Goal: Task Accomplishment & Management: Use online tool/utility

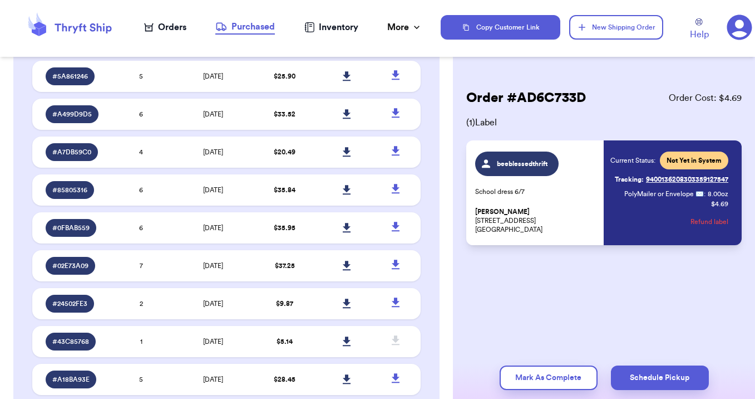
scroll to position [2063, 0]
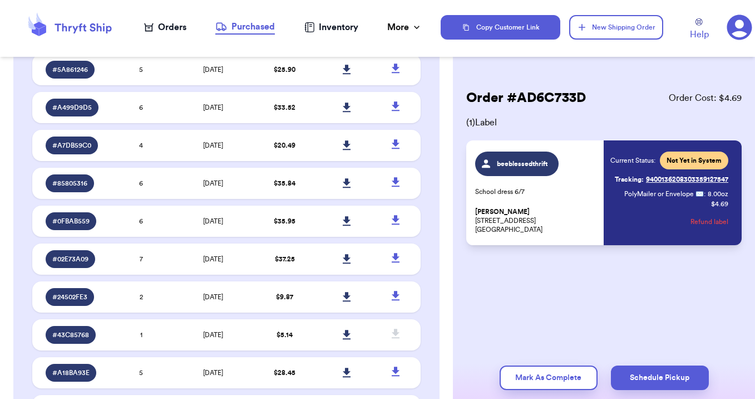
click at [163, 26] on div "Orders" at bounding box center [165, 27] width 42 height 13
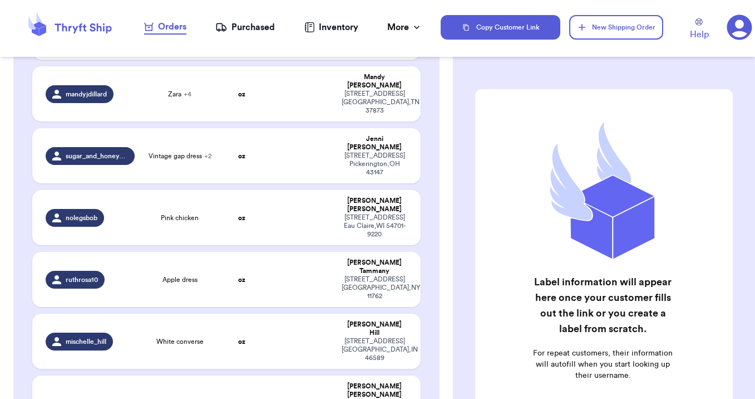
scroll to position [1227, 0]
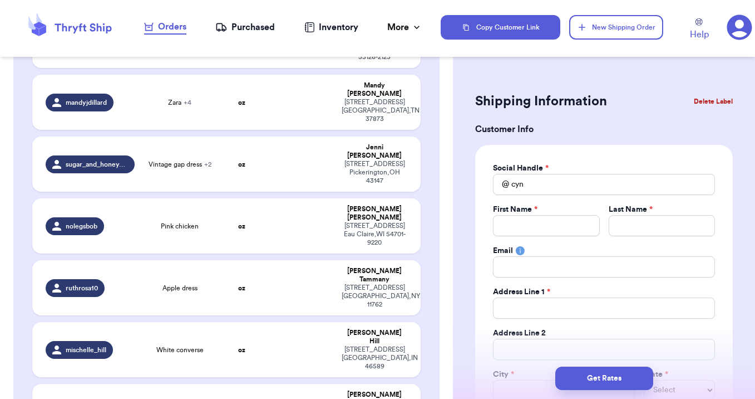
click at [711, 101] on button "Delete Label" at bounding box center [714, 101] width 48 height 24
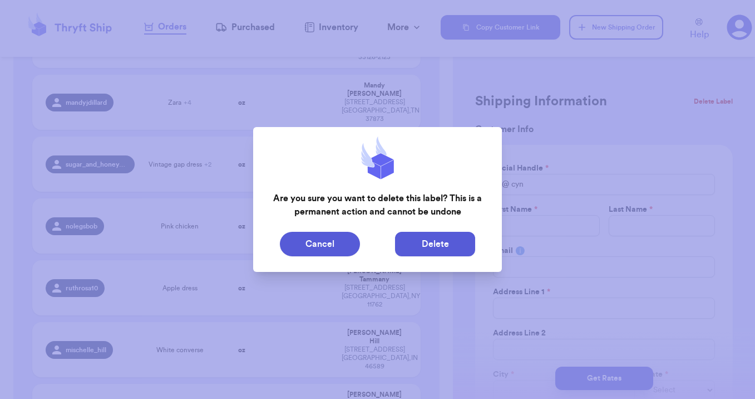
click at [454, 244] on button "Delete" at bounding box center [435, 244] width 80 height 24
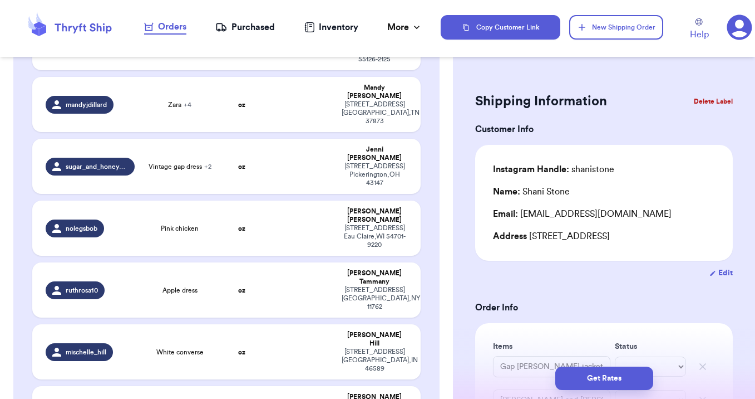
type input "Gap [PERSON_NAME] jacket"
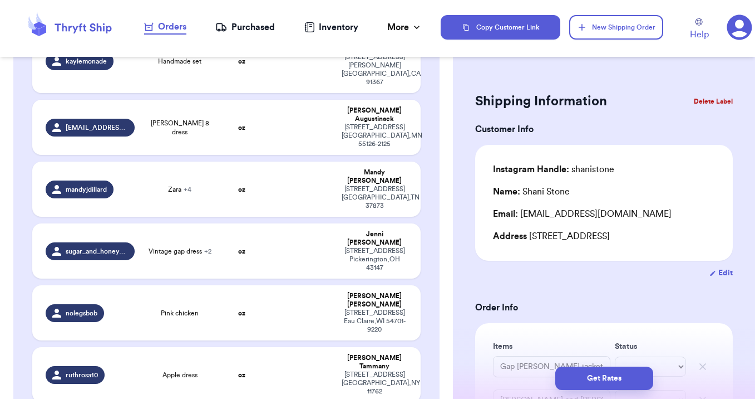
type input "White converse"
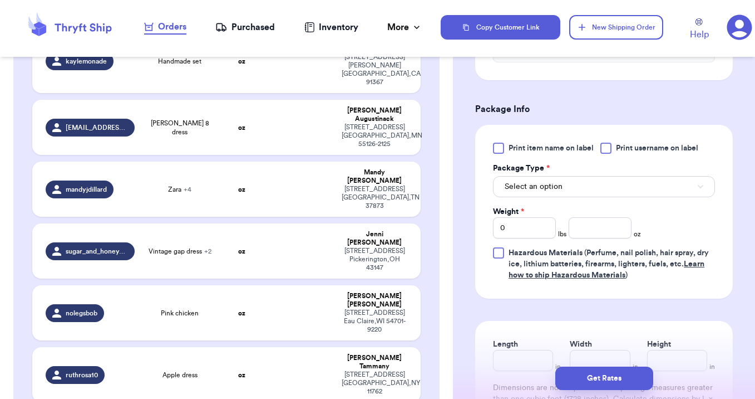
scroll to position [397, 0]
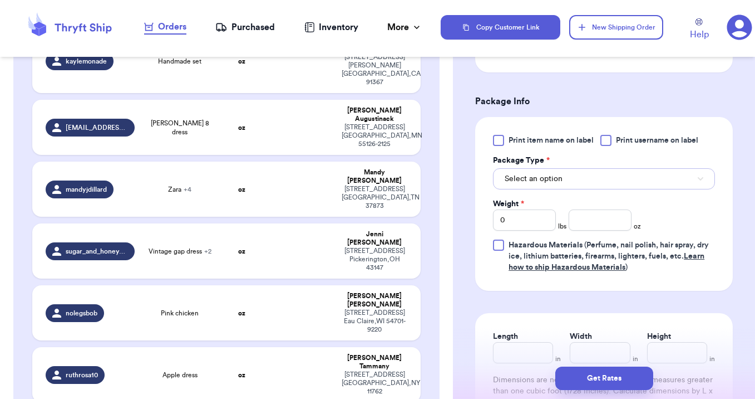
click at [550, 179] on span "Select an option" at bounding box center [534, 178] width 58 height 11
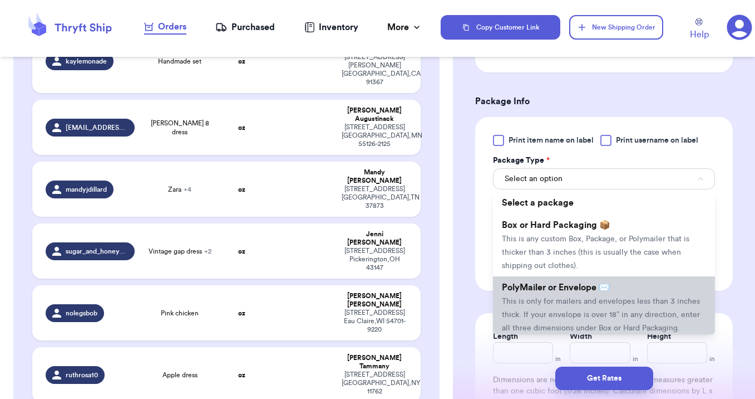
click at [553, 307] on li "PolyMailer or Envelope ✉️ This is only for mailers and envelopes less than 3 in…" at bounding box center [604, 307] width 222 height 62
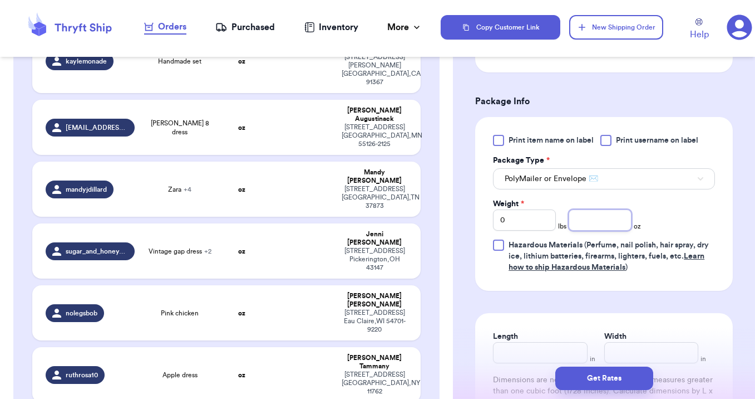
click at [606, 214] on input "number" at bounding box center [600, 219] width 63 height 21
type input "9"
type input "12"
click at [610, 379] on button "Get Rates" at bounding box center [605, 377] width 98 height 23
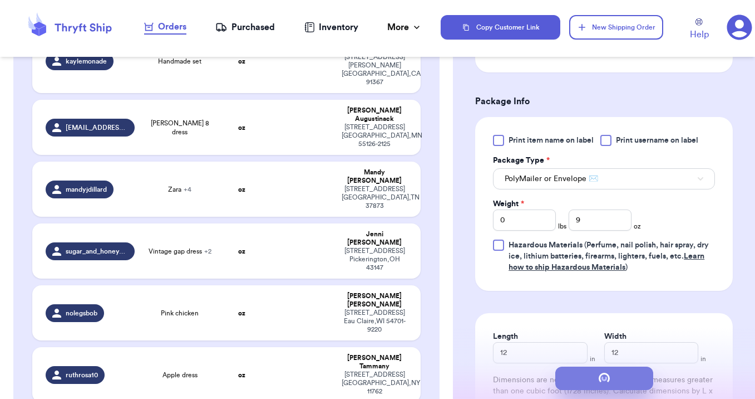
scroll to position [0, 0]
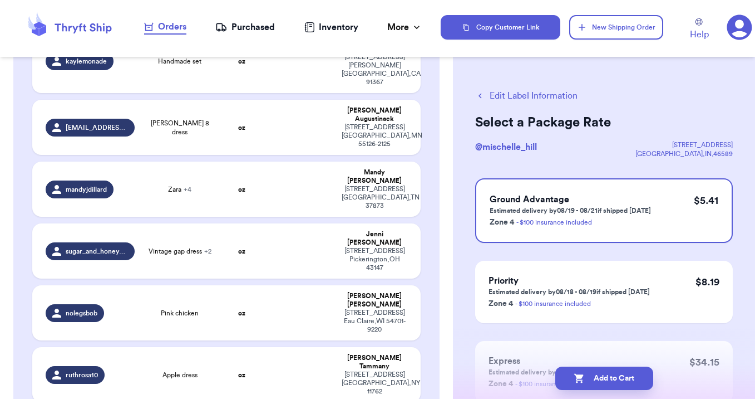
click at [610, 379] on button "Add to Cart" at bounding box center [605, 377] width 98 height 23
checkbox input "true"
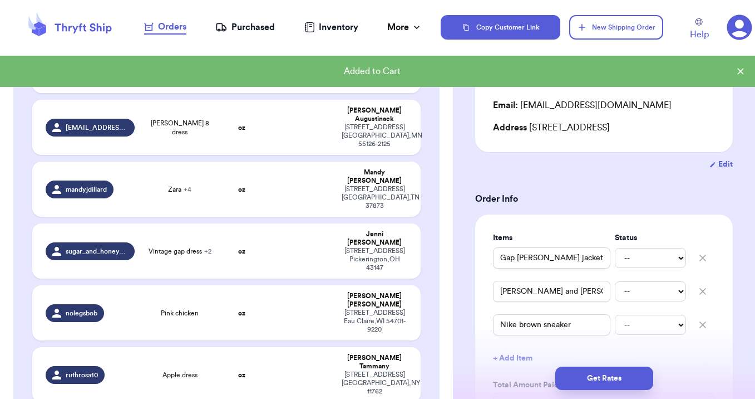
scroll to position [111, 0]
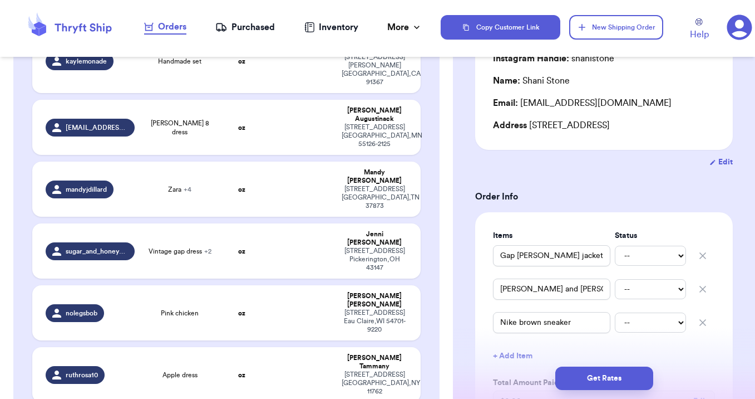
type input "[PERSON_NAME] apple 5T dress"
type input "6"
type input "12"
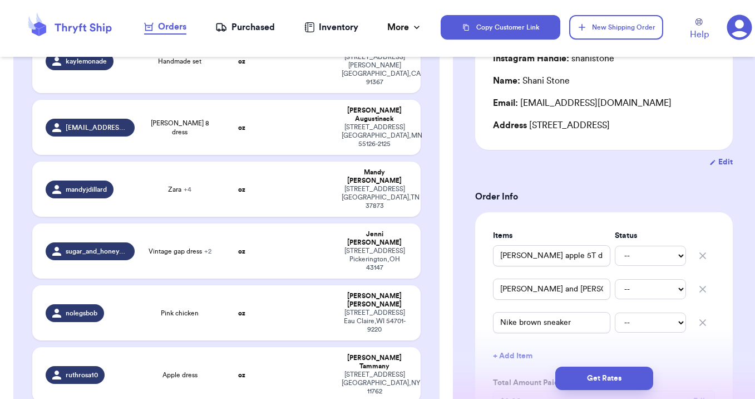
scroll to position [1140, 0]
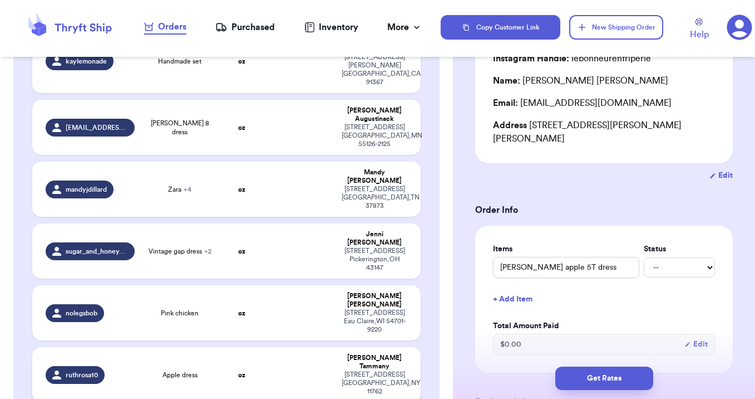
click at [273, 347] on td at bounding box center [301, 374] width 70 height 55
type input "Apple dress"
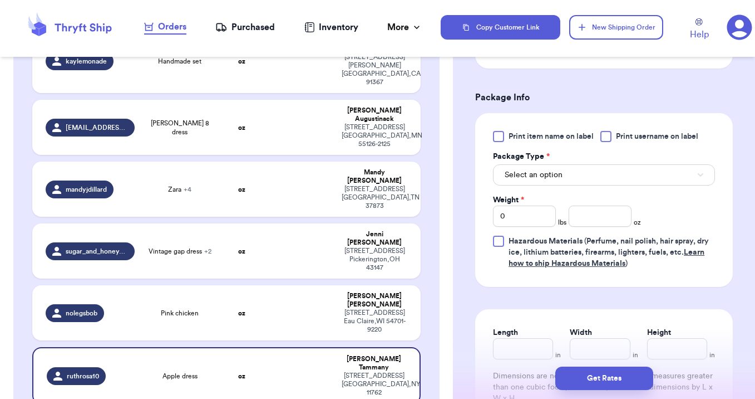
scroll to position [419, 0]
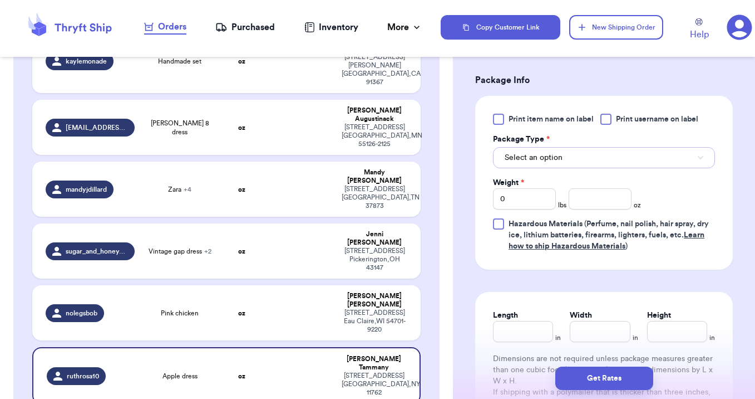
click at [572, 162] on button "Select an option" at bounding box center [604, 157] width 222 height 21
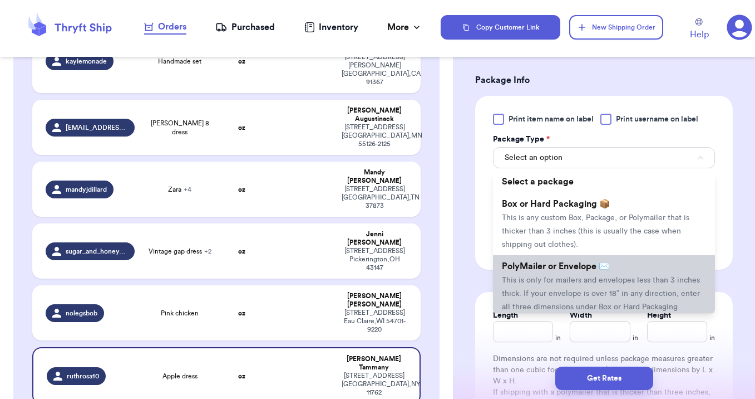
click at [561, 281] on span "This is only for mailers and envelopes less than 3 inches thick. If your envelo…" at bounding box center [601, 293] width 198 height 35
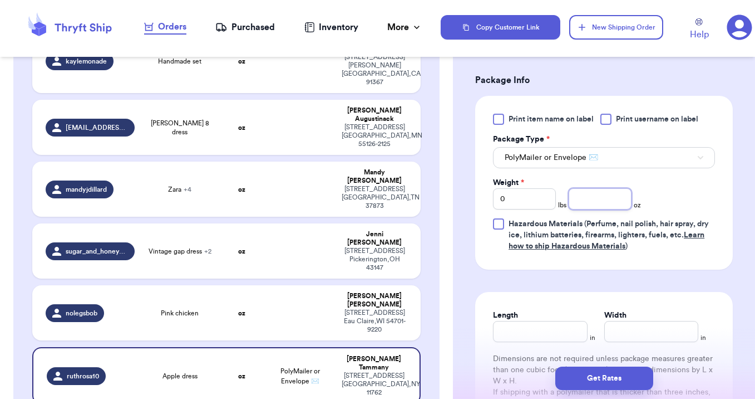
click at [602, 204] on input "number" at bounding box center [600, 198] width 63 height 21
type input "8"
type input "12"
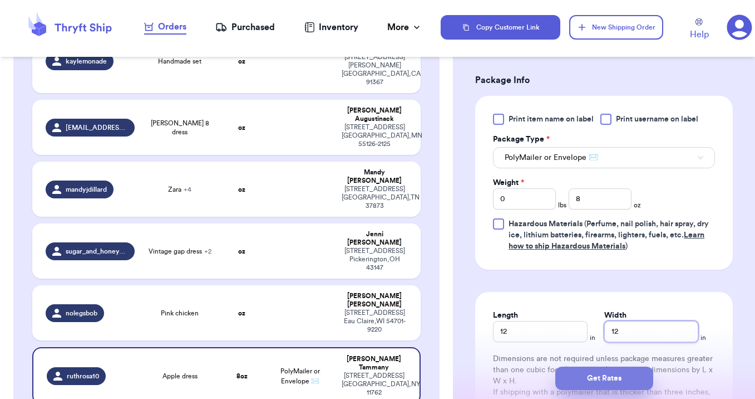
type input "12"
click at [615, 374] on button "Get Rates" at bounding box center [605, 377] width 98 height 23
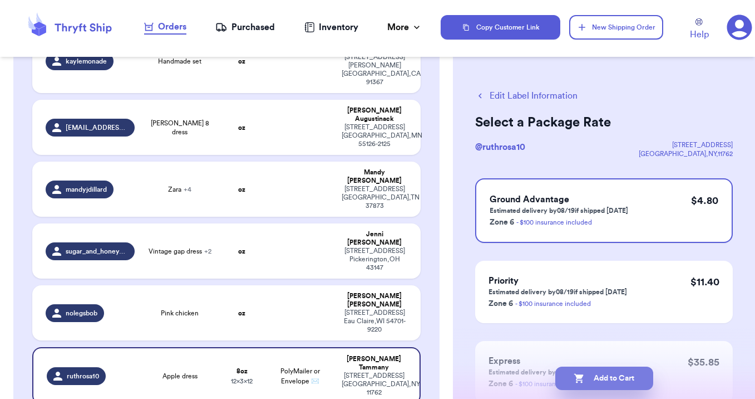
click at [600, 384] on button "Add to Cart" at bounding box center [605, 377] width 98 height 23
checkbox input "true"
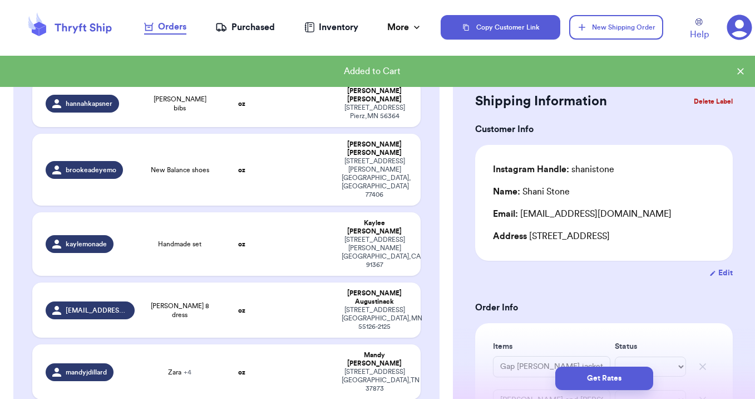
type input "Pink chicken"
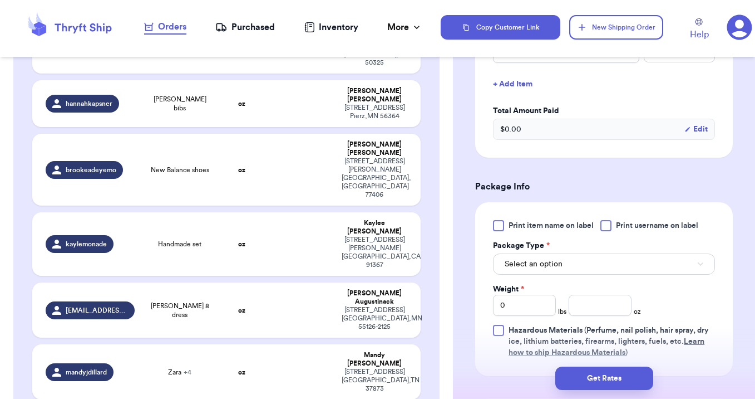
scroll to position [369, 0]
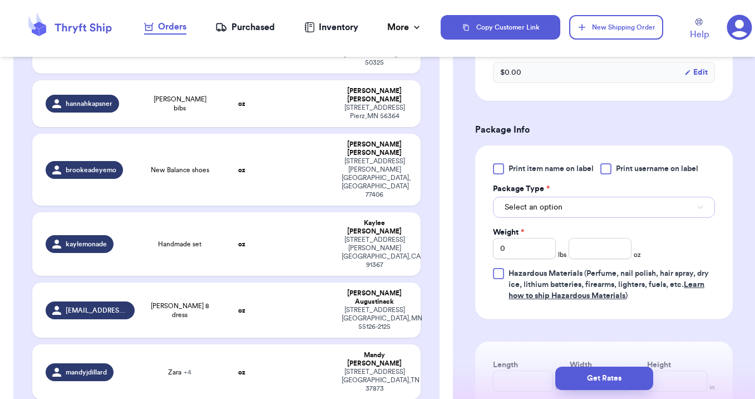
click at [552, 213] on span "Select an option" at bounding box center [534, 207] width 58 height 11
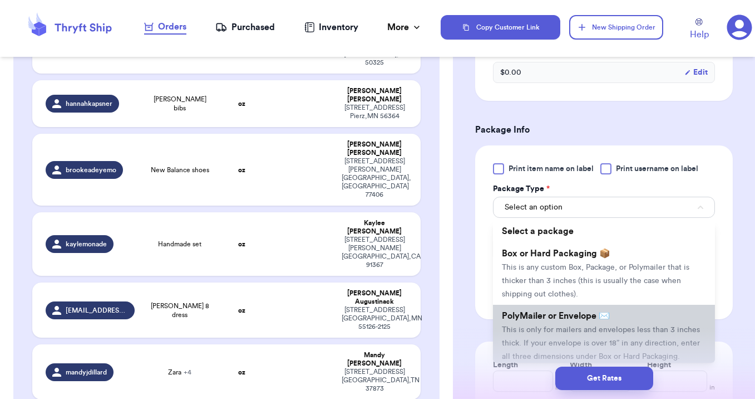
click at [548, 320] on span "PolyMailer or Envelope ✉️" at bounding box center [556, 315] width 108 height 9
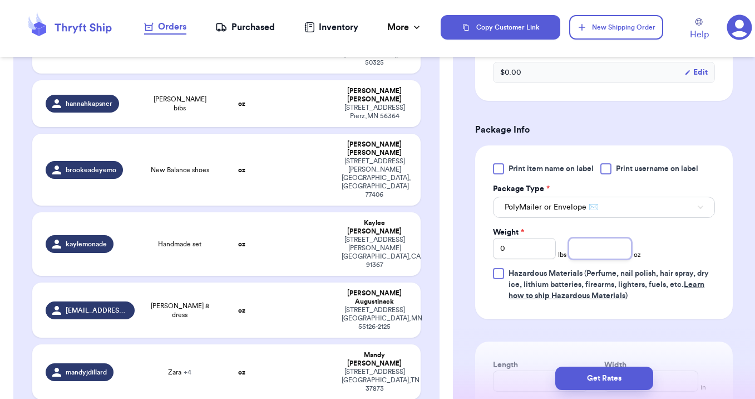
click at [593, 259] on input "number" at bounding box center [600, 248] width 63 height 21
type input "7"
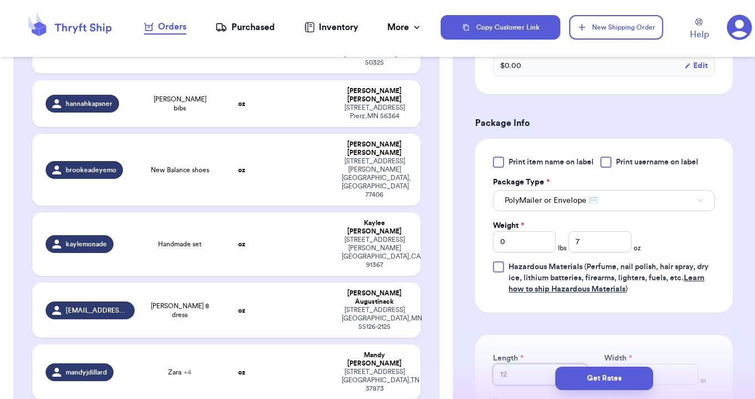
type input "12"
click at [601, 372] on button "Get Rates" at bounding box center [605, 377] width 98 height 23
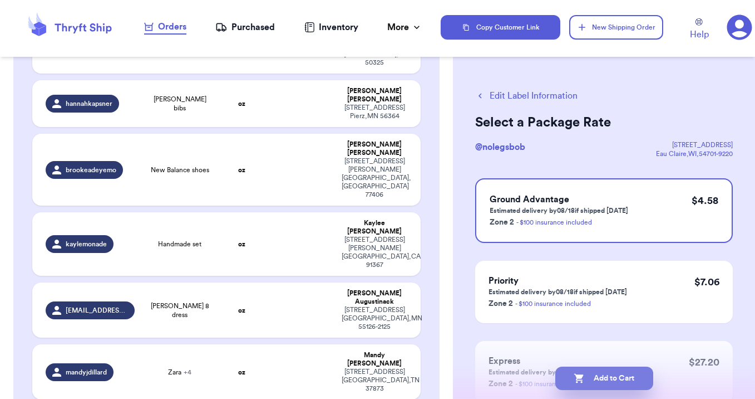
click at [600, 382] on button "Add to Cart" at bounding box center [605, 377] width 98 height 23
checkbox input "true"
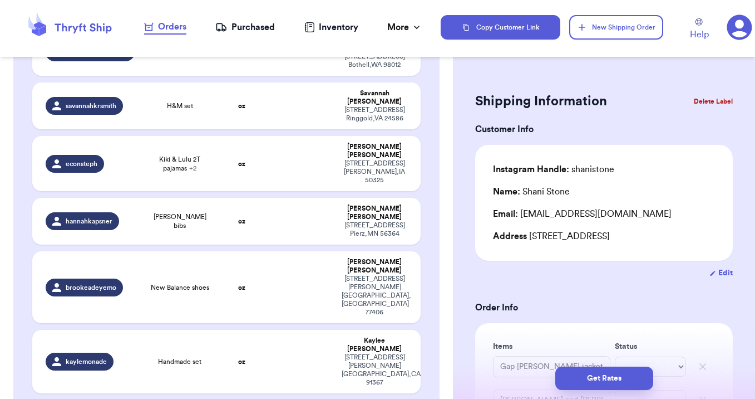
type input "Zara"
type input "7am"
type input "[PERSON_NAME]"
